Goal: Transaction & Acquisition: Obtain resource

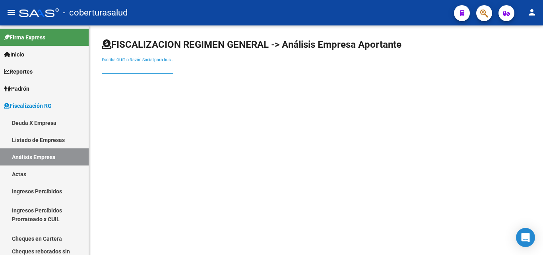
click at [145, 66] on input "Escriba CUIT o Razón Social para buscar" at bounding box center [138, 67] width 72 height 7
paste input "30718260570"
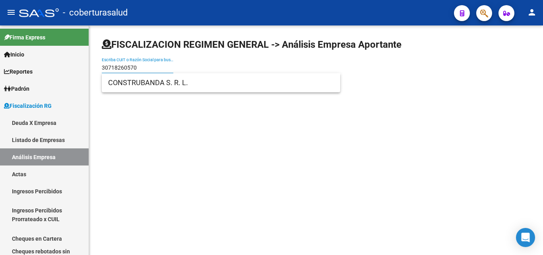
type input "30718260570"
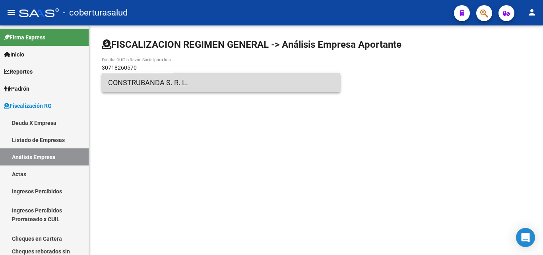
click at [139, 79] on span "CONSTRUBANDA S. R. L." at bounding box center [221, 82] width 226 height 19
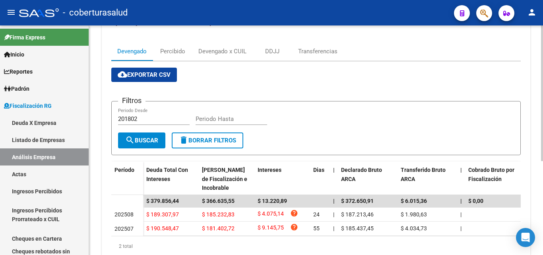
scroll to position [159, 0]
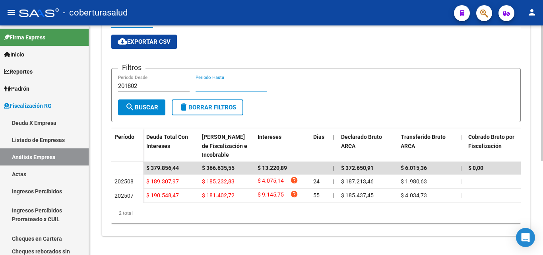
drag, startPoint x: 261, startPoint y: 82, endPoint x: 113, endPoint y: 73, distance: 147.7
click at [114, 72] on form "Filtros 201802 Periodo Desde Periodo Hasta search Buscar delete Borrar Filtros" at bounding box center [315, 95] width 409 height 54
drag, startPoint x: 113, startPoint y: 79, endPoint x: 244, endPoint y: 81, distance: 130.8
click at [238, 81] on form "Filtros 201802 Periodo Desde Periodo Hasta search Buscar delete Borrar Filtros" at bounding box center [315, 95] width 409 height 54
click at [314, 75] on div "Filtros 201802 Periodo Desde Periodo Hasta" at bounding box center [316, 87] width 396 height 25
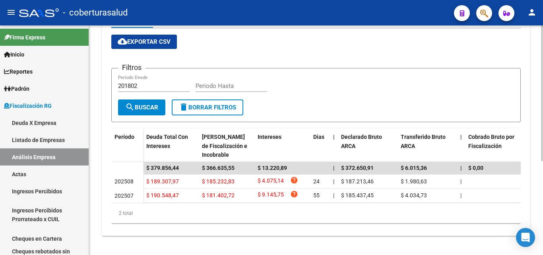
scroll to position [0, 0]
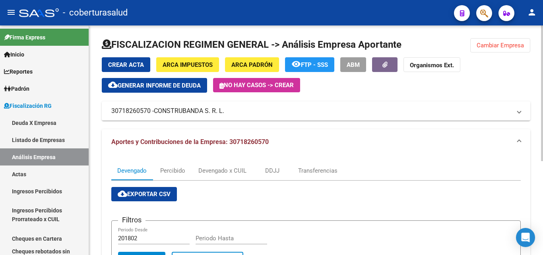
drag, startPoint x: 496, startPoint y: 60, endPoint x: 499, endPoint y: 48, distance: 12.8
click at [496, 58] on div "Crear Acta ARCA Impuestos ARCA Padrón remove_red_eye FTP - SSS ABM Organismos E…" at bounding box center [316, 74] width 428 height 35
click at [499, 48] on span "Cambiar Empresa" at bounding box center [500, 45] width 47 height 7
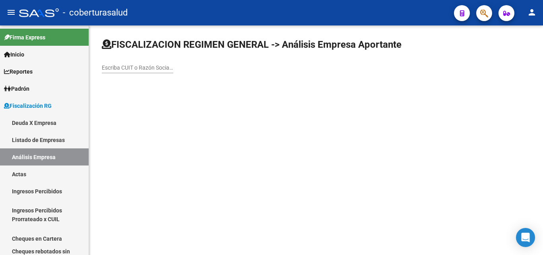
click at [145, 63] on div "Escriba CUIT o Razón Social para buscar" at bounding box center [138, 65] width 72 height 16
click at [149, 65] on input "Escriba CUIT o Razón Social para buscar" at bounding box center [138, 67] width 72 height 7
paste input "PAZZIA 30714304883 SAN LUIS 13/10/2025 202508 $ 60.203,60"
click at [153, 65] on input "PAZZIA 30714304883 SAN LUIS 13/10/2025 202508 $ 60.203,60" at bounding box center [138, 67] width 72 height 7
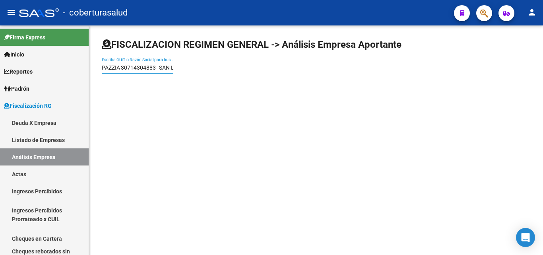
click at [153, 65] on input "PAZZIA 30714304883 SAN LUIS 13/10/2025 202508 $ 60.203,60" at bounding box center [138, 67] width 72 height 7
paste input "30714304883"
type input "30714304883"
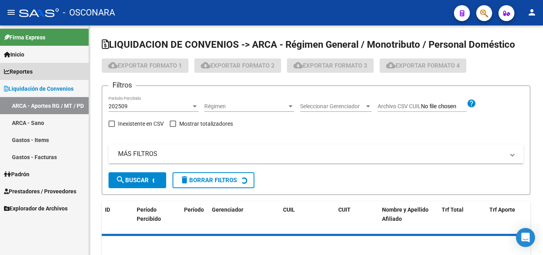
click at [30, 66] on link "Reportes" at bounding box center [44, 71] width 89 height 17
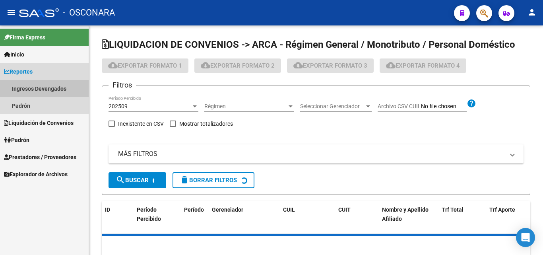
click at [30, 85] on link "Ingresos Devengados" at bounding box center [44, 88] width 89 height 17
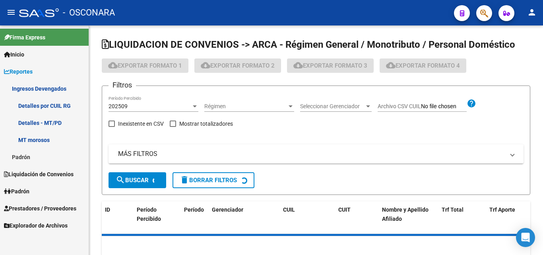
click at [50, 108] on link "Detalles por CUIL RG" at bounding box center [44, 105] width 89 height 17
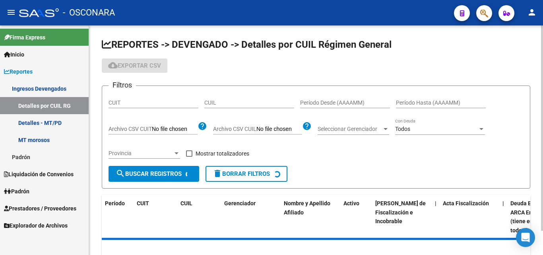
click at [133, 104] on input "CUIT" at bounding box center [153, 102] width 90 height 7
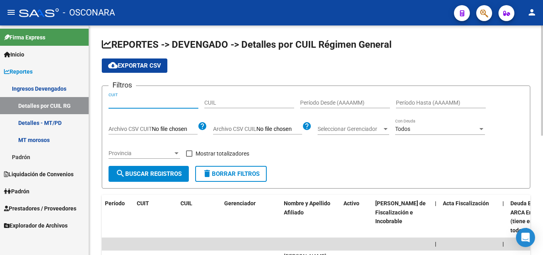
paste input "20-18496949-2"
type input "20-18496949-2"
click at [138, 174] on span "search Buscar Registros" at bounding box center [149, 173] width 66 height 7
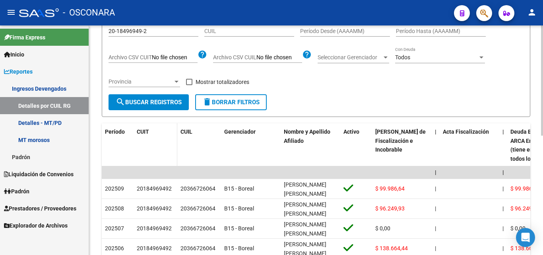
scroll to position [79, 0]
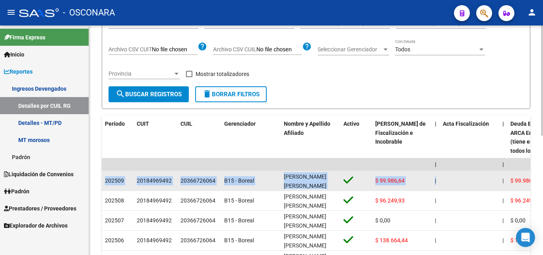
drag, startPoint x: 105, startPoint y: 179, endPoint x: 448, endPoint y: 187, distance: 343.1
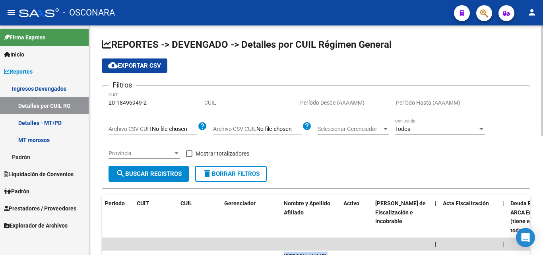
drag, startPoint x: 127, startPoint y: 60, endPoint x: 128, endPoint y: 66, distance: 5.6
click at [127, 60] on button "cloud_download Exportar CSV" at bounding box center [135, 65] width 66 height 14
